Goal: Information Seeking & Learning: Learn about a topic

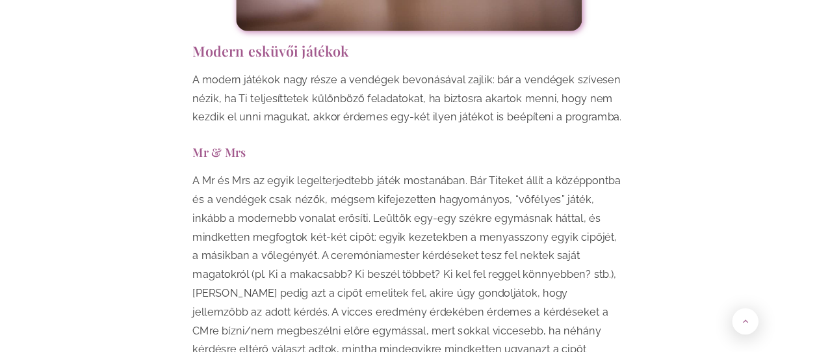
scroll to position [4763, 0]
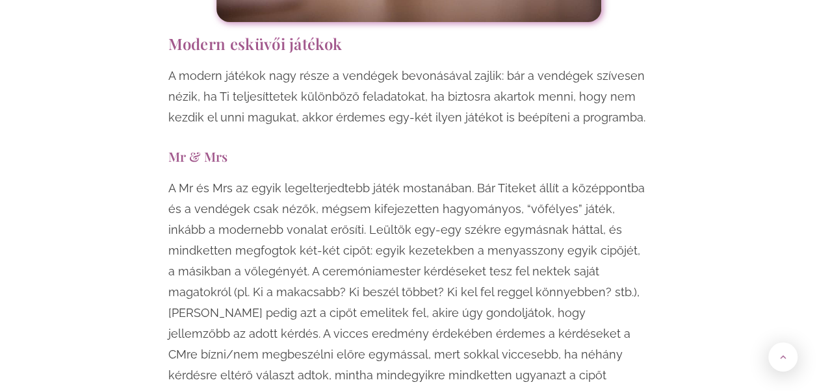
click at [261, 178] on p "A Mr és Mrs az egyik legelterjedtebb játék mostanában. Bár Titeket állít a közé…" at bounding box center [408, 303] width 481 height 250
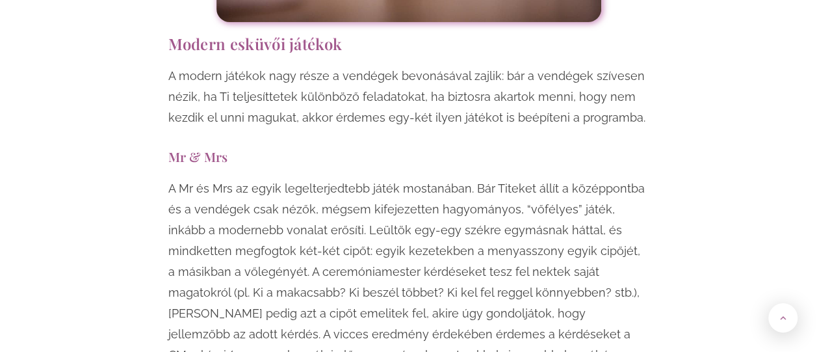
click at [523, 178] on p "A Mr és Mrs az egyik legelterjedtebb játék mostanában. Bár Titeket állít a közé…" at bounding box center [408, 303] width 481 height 250
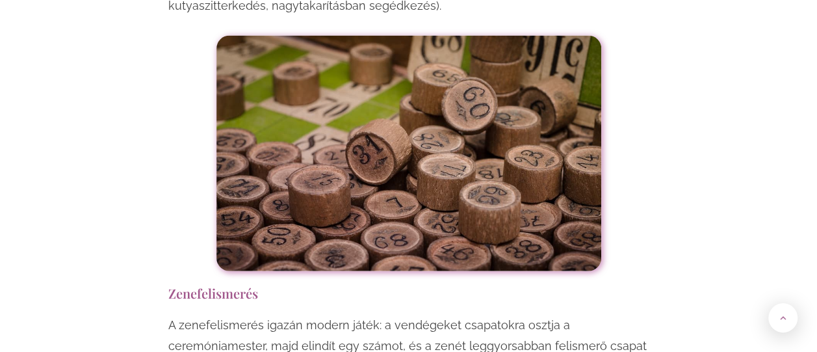
scroll to position [6332, 0]
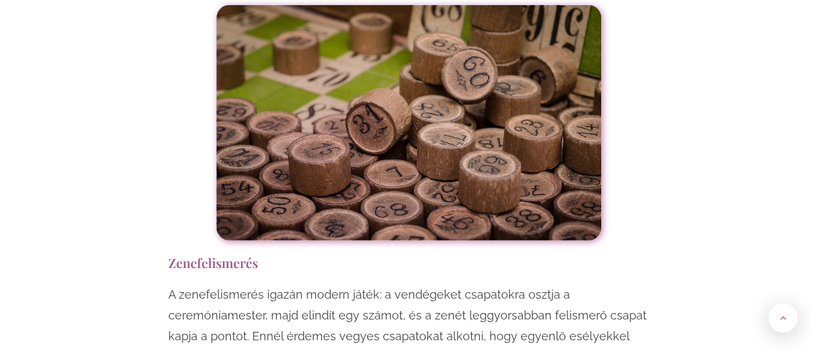
click at [489, 284] on p "A zenefelismerés igazán modern játék: a vendégeket csapatokra osztja a ceremóni…" at bounding box center [408, 336] width 481 height 104
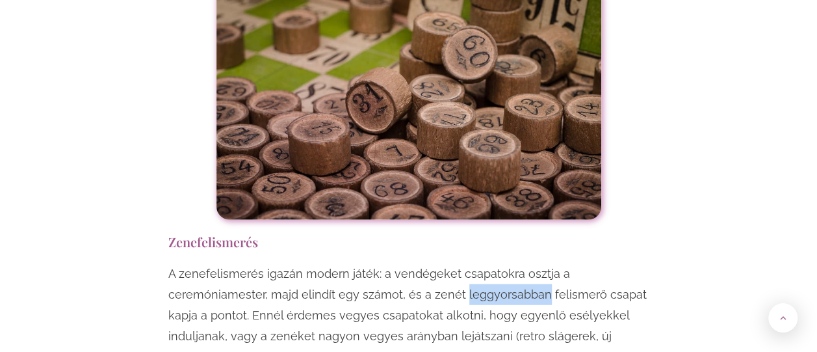
scroll to position [6359, 0]
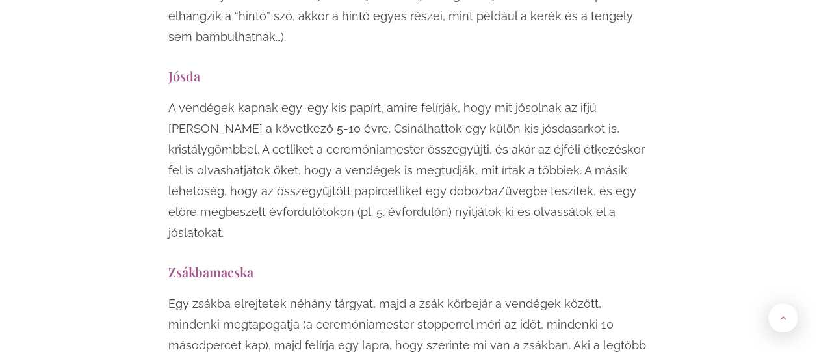
scroll to position [6910, 0]
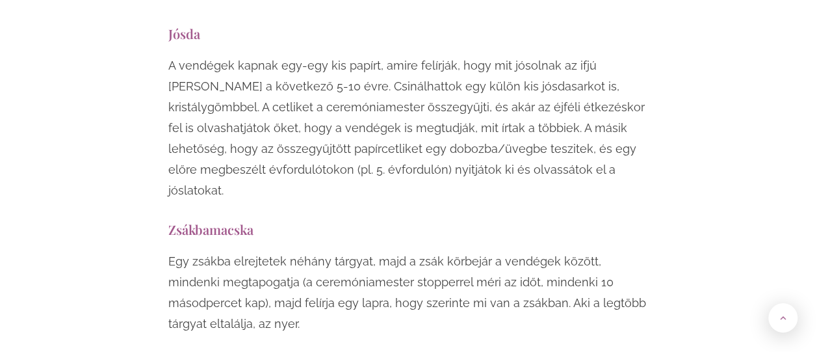
click at [482, 251] on p "Egy zsákba elrejtetek néhány tárgyat, majd a zsák körbejár a vendégek között, m…" at bounding box center [408, 292] width 481 height 83
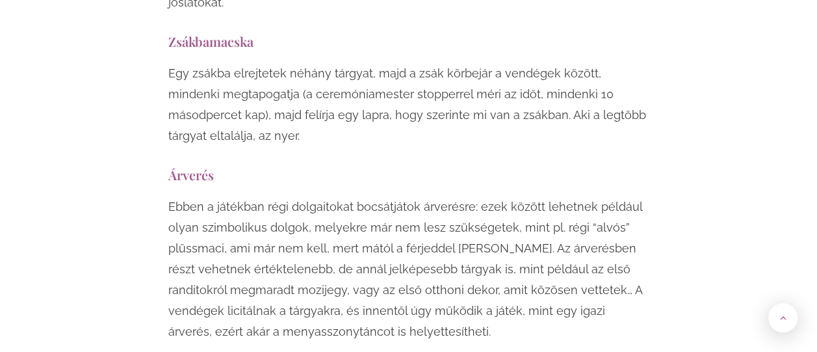
scroll to position [7090, 0]
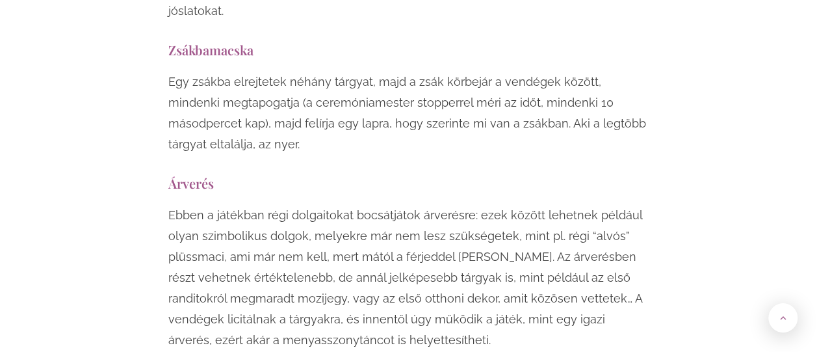
click at [336, 205] on p "Ebben a játékban régi dolgaitokat bocsátjátok árverésre: ezek között lehetnek p…" at bounding box center [408, 278] width 481 height 146
drag, startPoint x: 336, startPoint y: 172, endPoint x: 390, endPoint y: 174, distance: 54.0
click at [390, 205] on p "Ebben a játékban régi dolgaitokat bocsátjátok árverésre: ezek között lehetnek p…" at bounding box center [408, 278] width 481 height 146
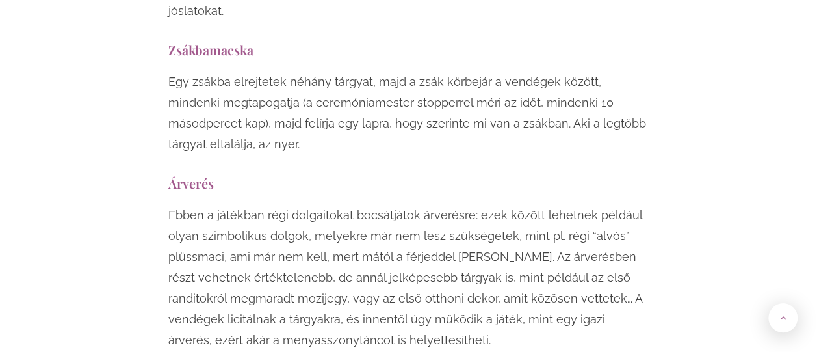
drag, startPoint x: 390, startPoint y: 174, endPoint x: 443, endPoint y: 174, distance: 53.3
click at [443, 205] on p "Ebben a játékban régi dolgaitokat bocsátjátok árverésre: ezek között lehetnek p…" at bounding box center [408, 278] width 481 height 146
drag, startPoint x: 443, startPoint y: 174, endPoint x: 506, endPoint y: 174, distance: 62.4
click at [506, 205] on p "Ebben a játékban régi dolgaitokat bocsátjátok árverésre: ezek között lehetnek p…" at bounding box center [408, 278] width 481 height 146
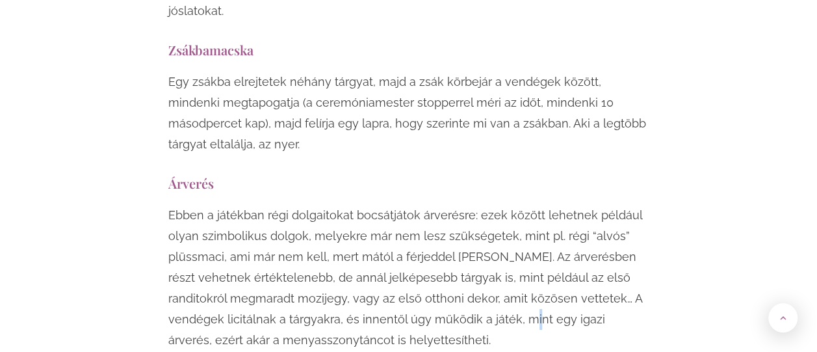
click at [506, 205] on p "Ebben a játékban régi dolgaitokat bocsátjátok árverésre: ezek között lehetnek p…" at bounding box center [408, 278] width 481 height 146
click at [531, 205] on p "Ebben a játékban régi dolgaitokat bocsátjátok árverésre: ezek között lehetnek p…" at bounding box center [408, 278] width 481 height 146
drag, startPoint x: 531, startPoint y: 177, endPoint x: 542, endPoint y: 174, distance: 11.5
click at [542, 205] on p "Ebben a játékban régi dolgaitokat bocsátjátok árverésre: ezek között lehetnek p…" at bounding box center [408, 278] width 481 height 146
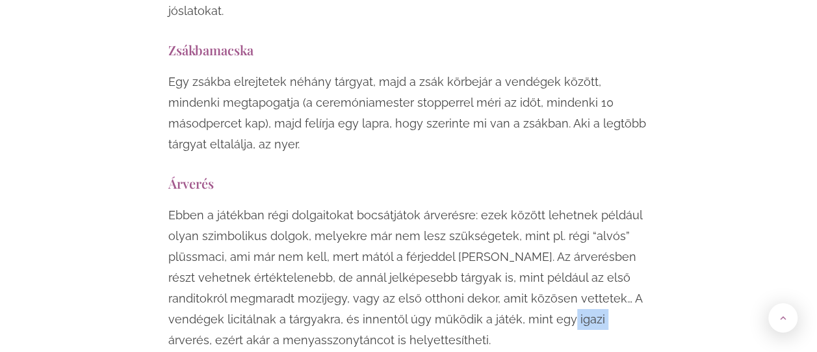
click at [542, 205] on p "Ebben a játékban régi dolgaitokat bocsátjátok árverésre: ezek között lehetnek p…" at bounding box center [408, 278] width 481 height 146
click at [435, 205] on p "Ebben a játékban régi dolgaitokat bocsátjátok árverésre: ezek között lehetnek p…" at bounding box center [408, 278] width 481 height 146
drag, startPoint x: 435, startPoint y: 129, endPoint x: 399, endPoint y: 110, distance: 40.7
click at [399, 205] on p "Ebben a játékban régi dolgaitokat bocsátjátok árverésre: ezek között lehetnek p…" at bounding box center [408, 278] width 481 height 146
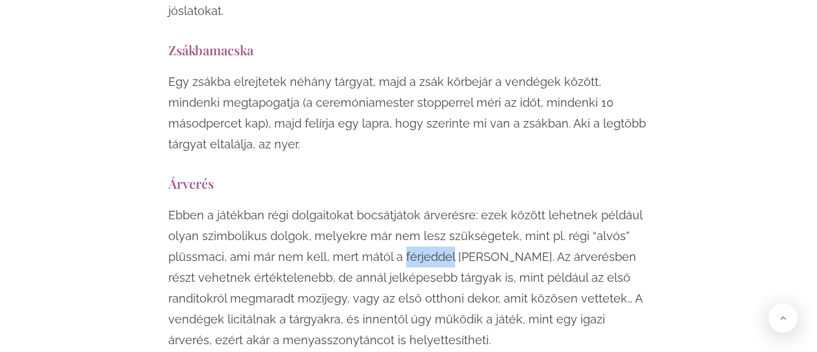
click at [399, 205] on p "Ebben a játékban régi dolgaitokat bocsátjátok árverésre: ezek között lehetnek p…" at bounding box center [408, 278] width 481 height 146
drag, startPoint x: 399, startPoint y: 110, endPoint x: 328, endPoint y: 105, distance: 71.7
click at [328, 205] on p "Ebben a játékban régi dolgaitokat bocsátjátok árverésre: ezek között lehetnek p…" at bounding box center [408, 278] width 481 height 146
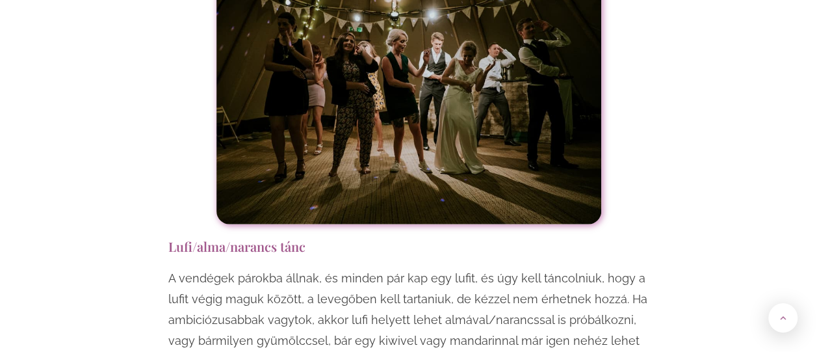
scroll to position [8862, 0]
click at [229, 238] on h3 "Lufi/alma/narancs tánc" at bounding box center [408, 247] width 481 height 18
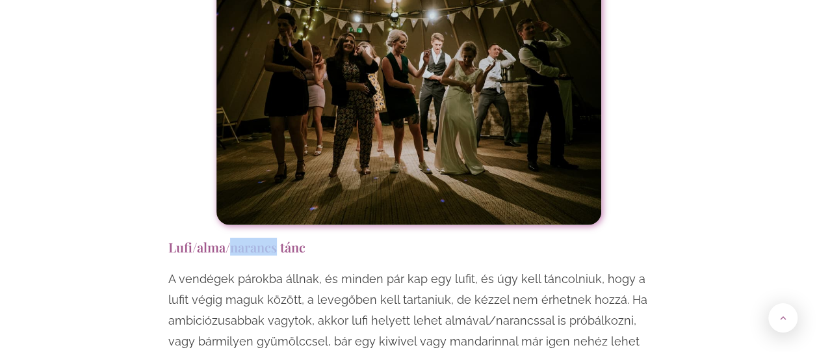
click at [229, 238] on h3 "Lufi/alma/narancs tánc" at bounding box center [408, 247] width 481 height 18
drag, startPoint x: 229, startPoint y: 99, endPoint x: 195, endPoint y: 92, distance: 35.2
click at [195, 238] on h3 "Lufi/alma/narancs tánc" at bounding box center [408, 247] width 481 height 18
drag, startPoint x: 195, startPoint y: 92, endPoint x: 174, endPoint y: 96, distance: 21.1
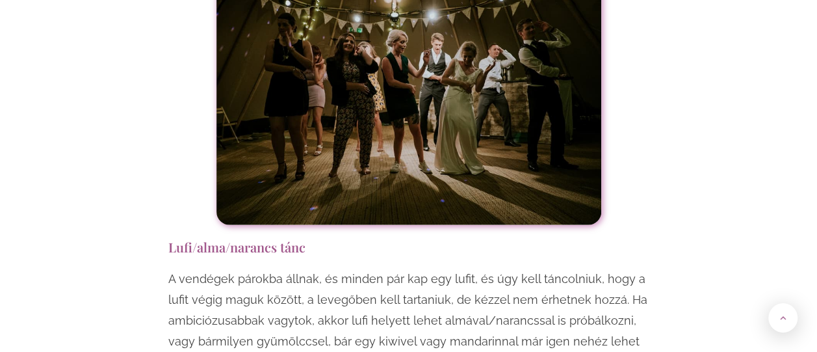
click at [174, 238] on h3 "Lufi/alma/narancs tánc" at bounding box center [408, 247] width 481 height 18
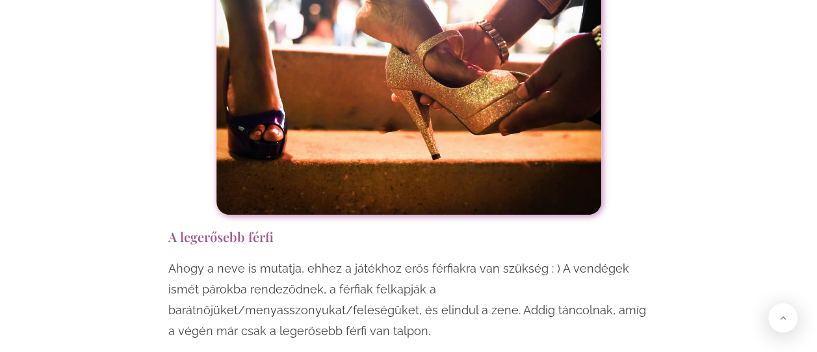
scroll to position [9934, 0]
